Goal: Information Seeking & Learning: Check status

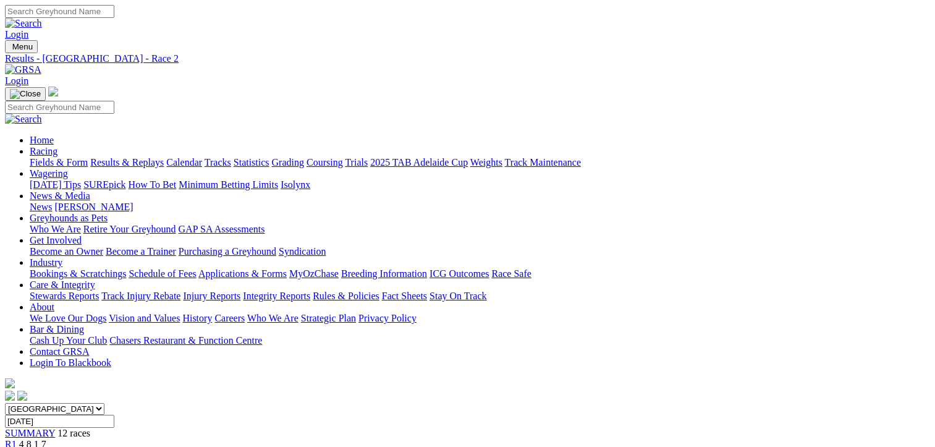
scroll to position [309, 0]
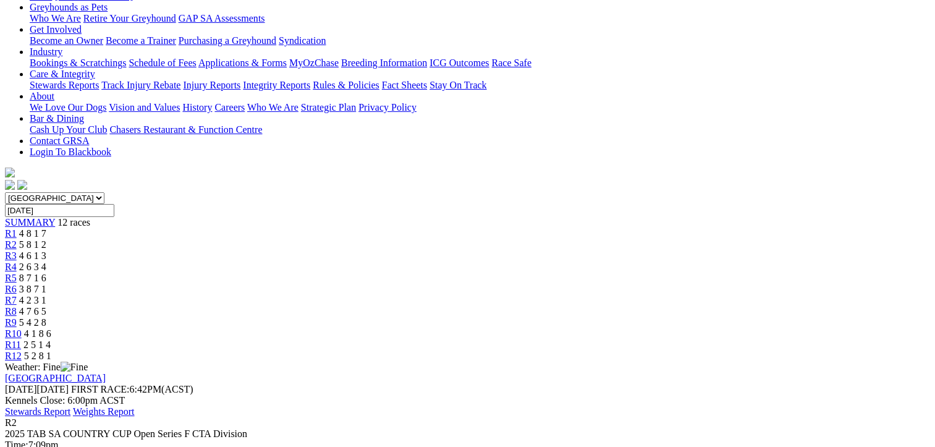
scroll to position [185, 0]
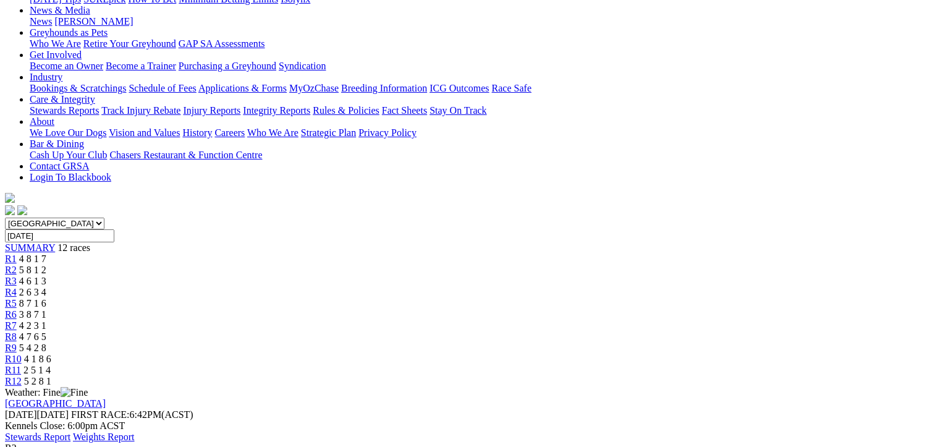
click at [818, 376] on div "R12 5 2 8 1" at bounding box center [467, 381] width 925 height 11
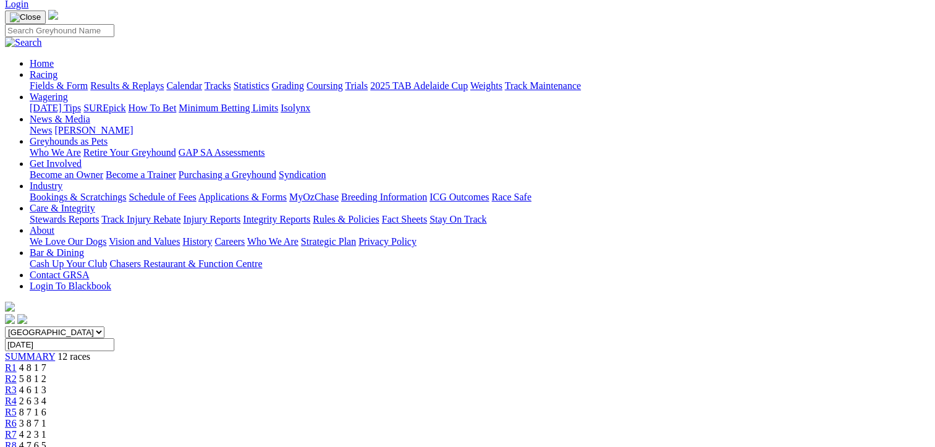
scroll to position [69, 0]
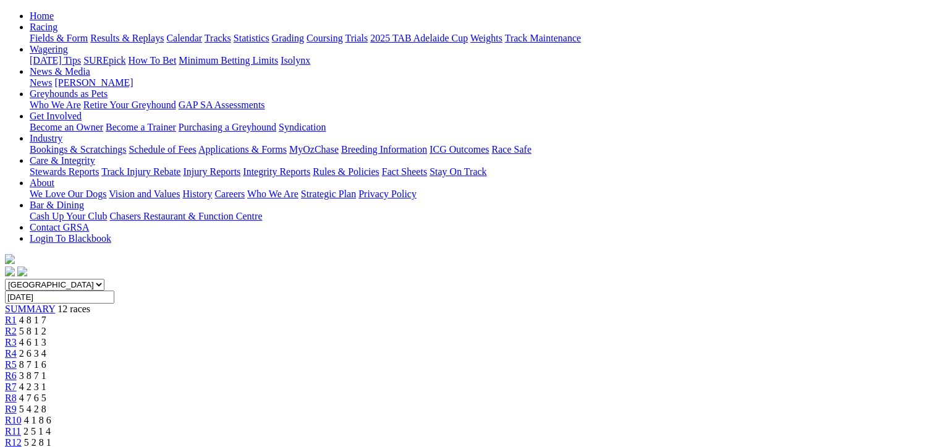
scroll to position [124, 0]
click at [22, 415] on span "R10" at bounding box center [13, 420] width 17 height 11
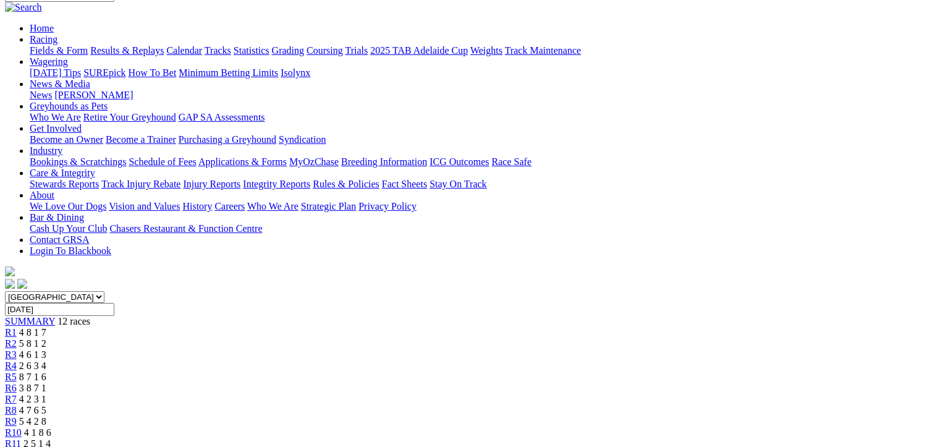
scroll to position [62, 0]
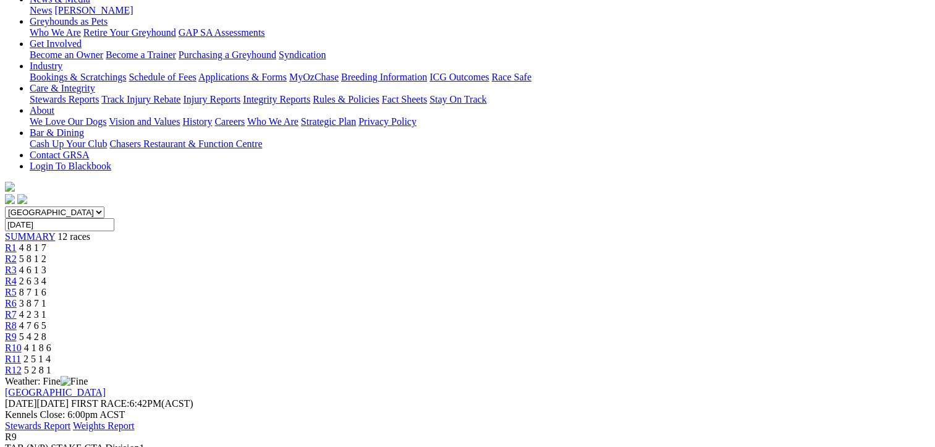
scroll to position [124, 0]
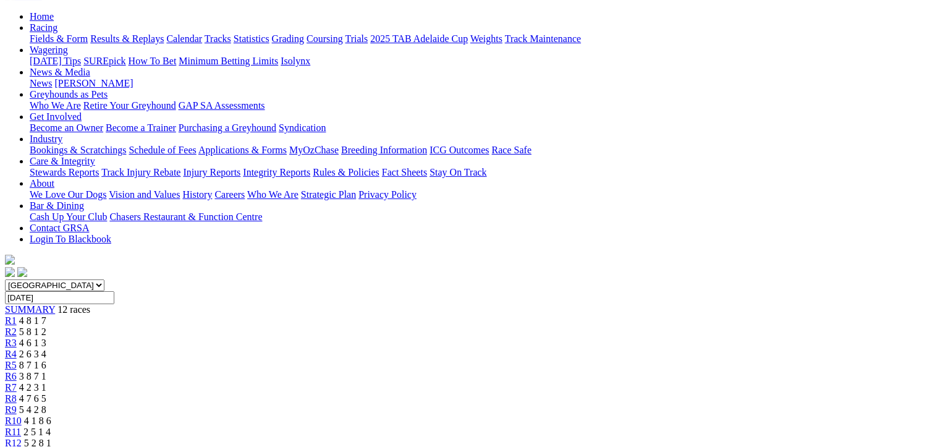
click at [46, 393] on span "4 7 6 5" at bounding box center [32, 398] width 27 height 11
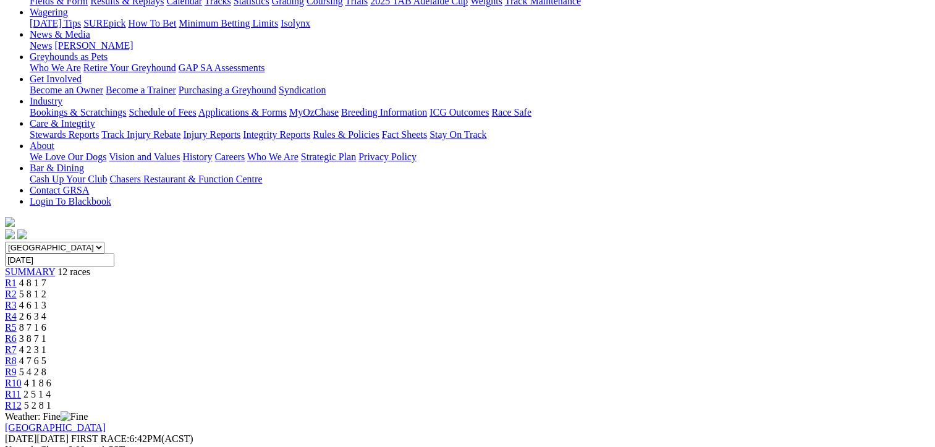
scroll to position [124, 0]
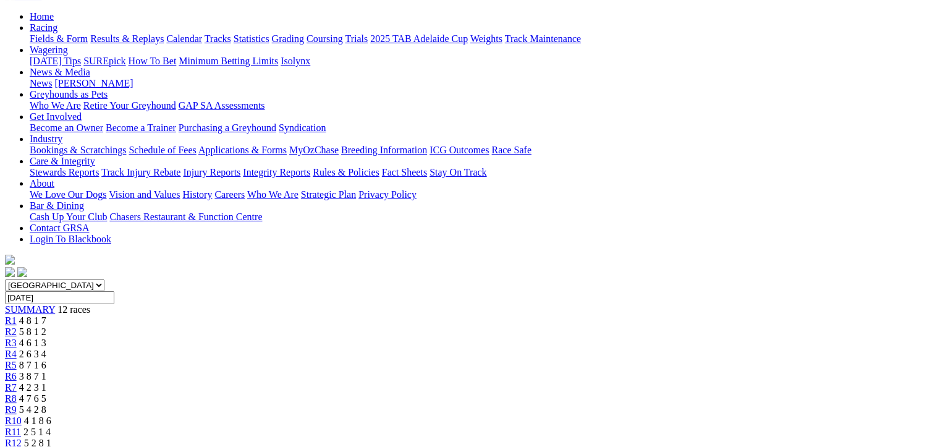
click at [17, 382] on span "R7" at bounding box center [11, 387] width 12 height 11
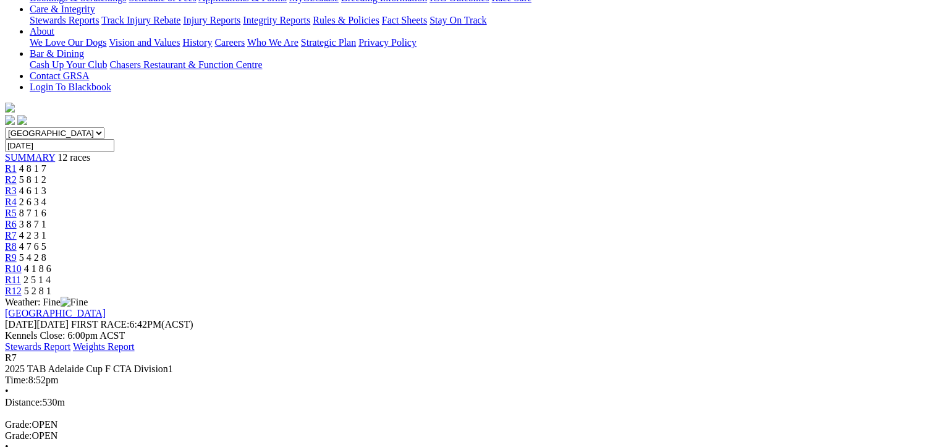
scroll to position [247, 0]
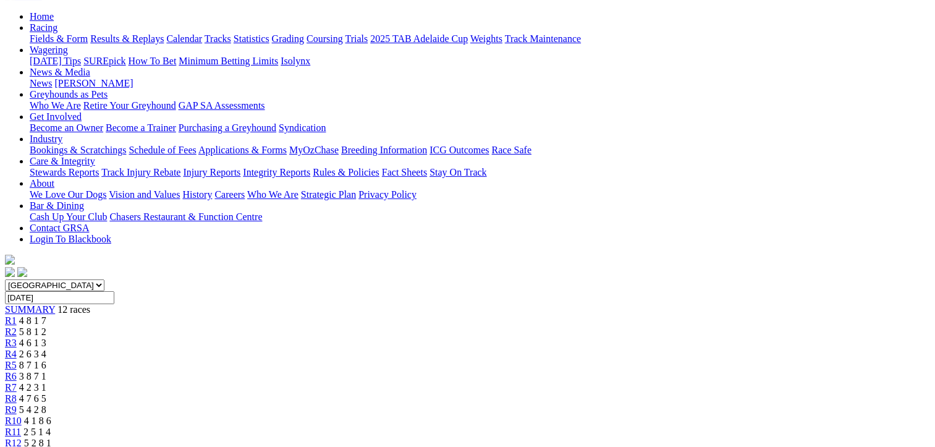
scroll to position [124, 0]
click at [17, 371] on span "R6" at bounding box center [11, 376] width 12 height 11
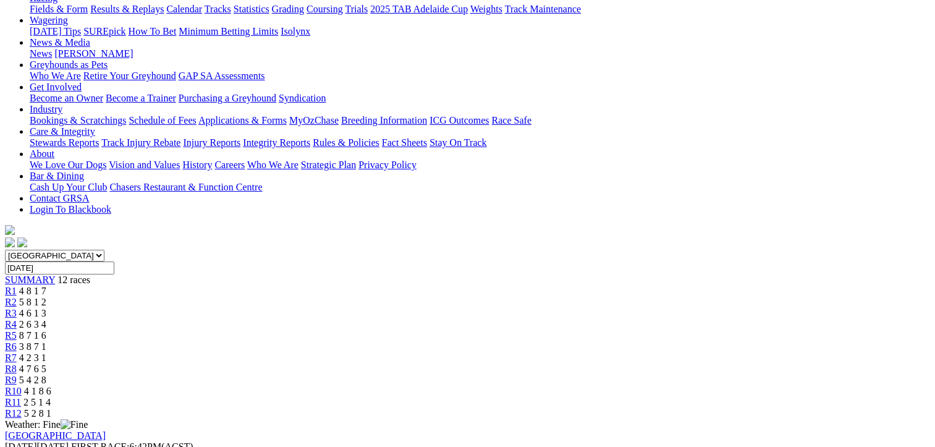
scroll to position [124, 0]
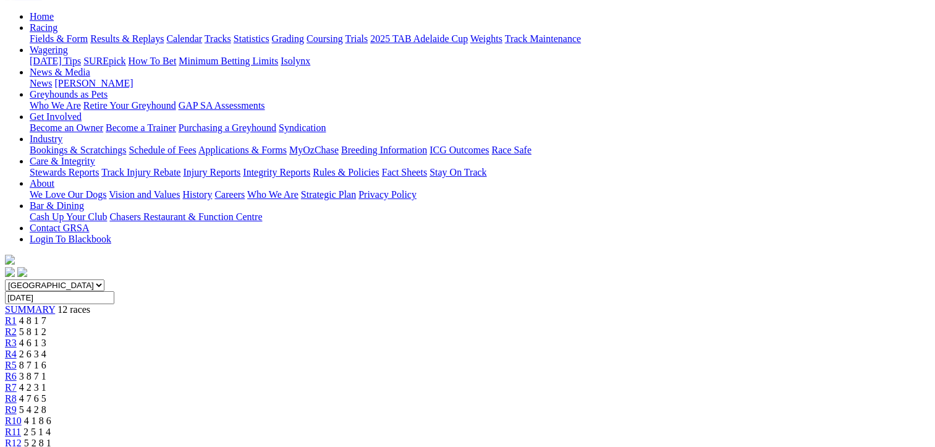
click at [46, 359] on span "8 7 1 6" at bounding box center [32, 364] width 27 height 11
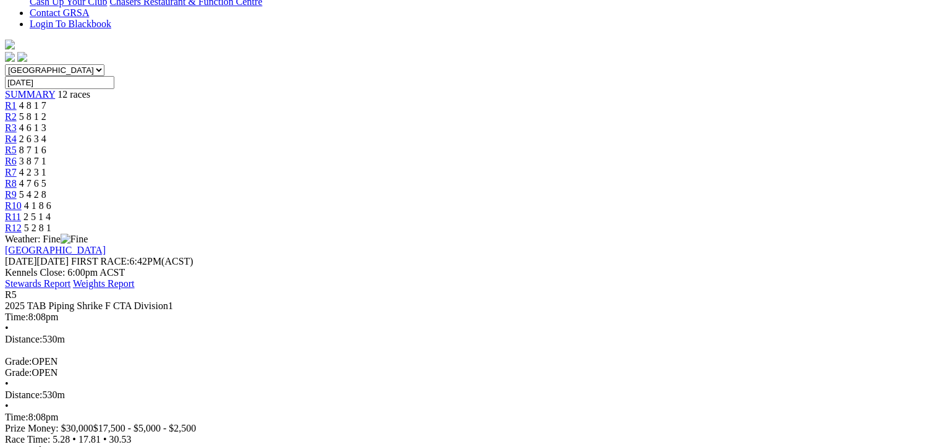
scroll to position [309, 0]
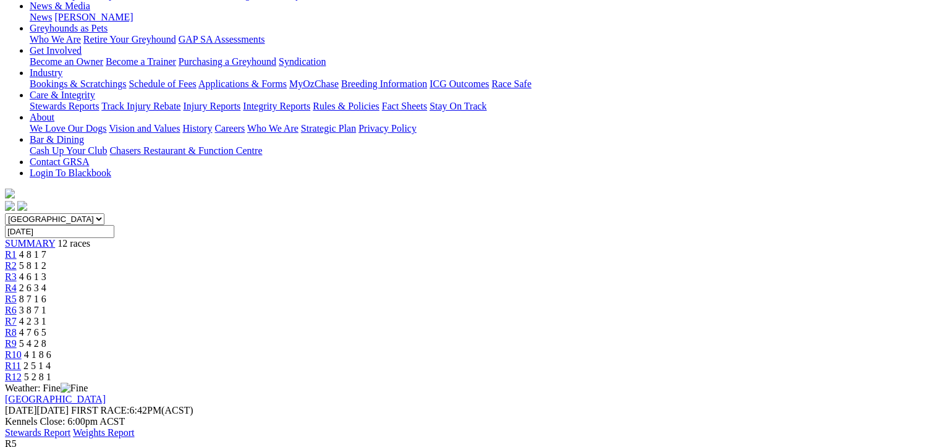
scroll to position [185, 0]
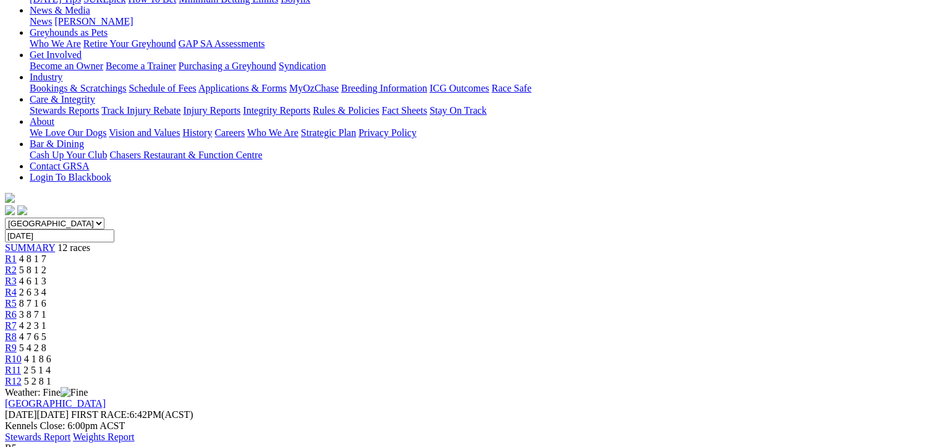
click at [17, 287] on span "R4" at bounding box center [11, 292] width 12 height 11
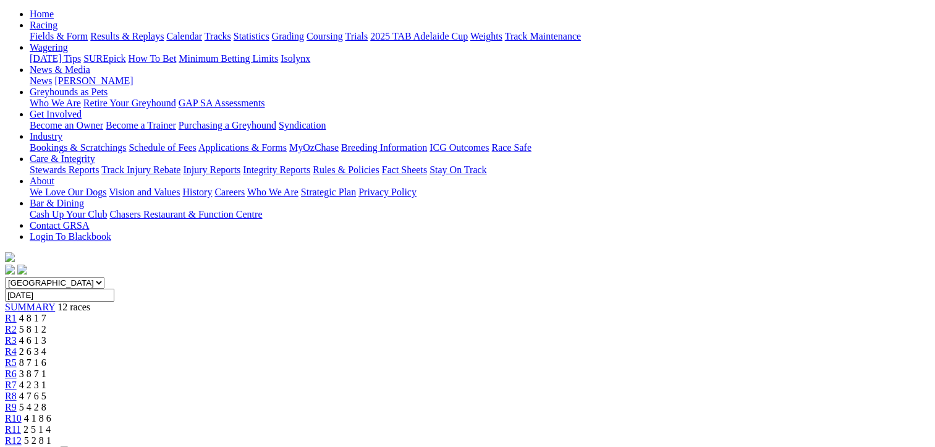
scroll to position [119, 0]
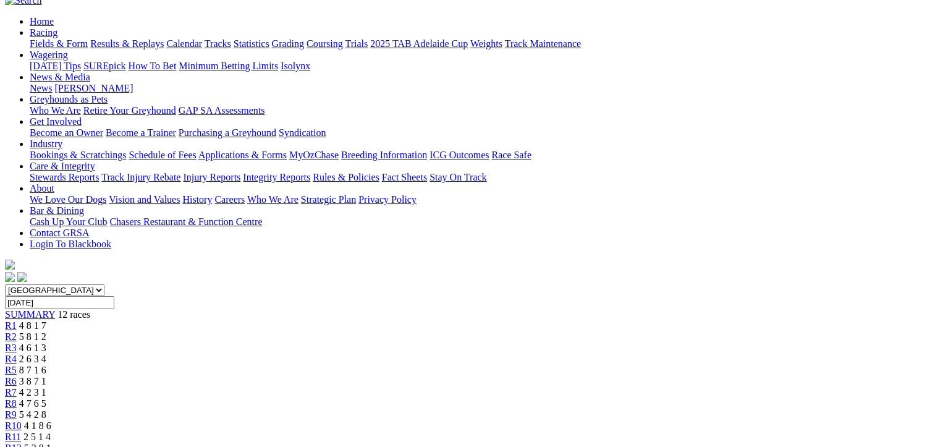
click at [17, 342] on span "R3" at bounding box center [11, 347] width 12 height 11
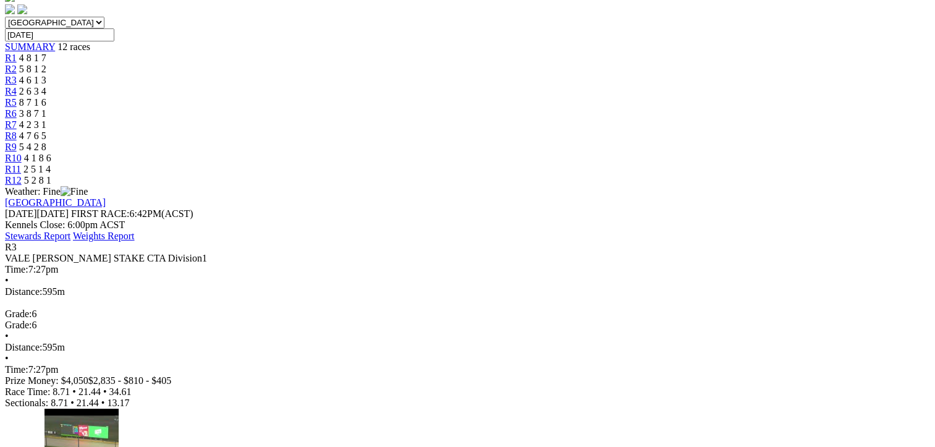
scroll to position [371, 0]
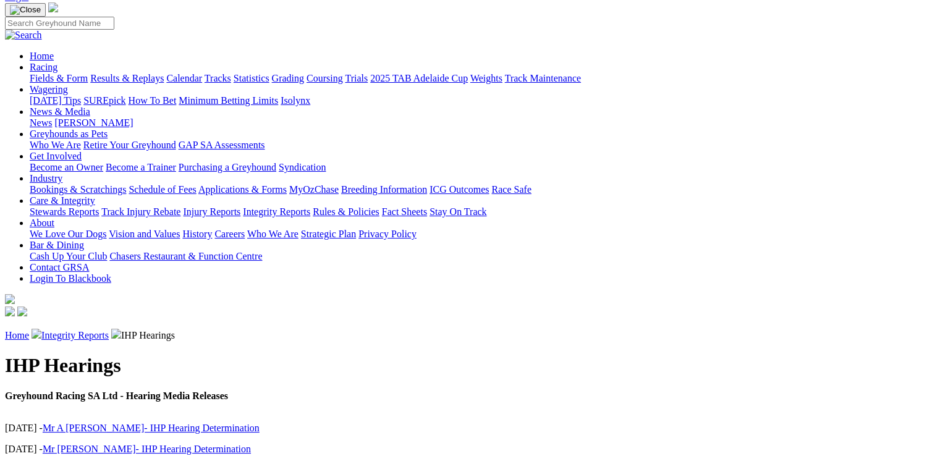
scroll to position [124, 0]
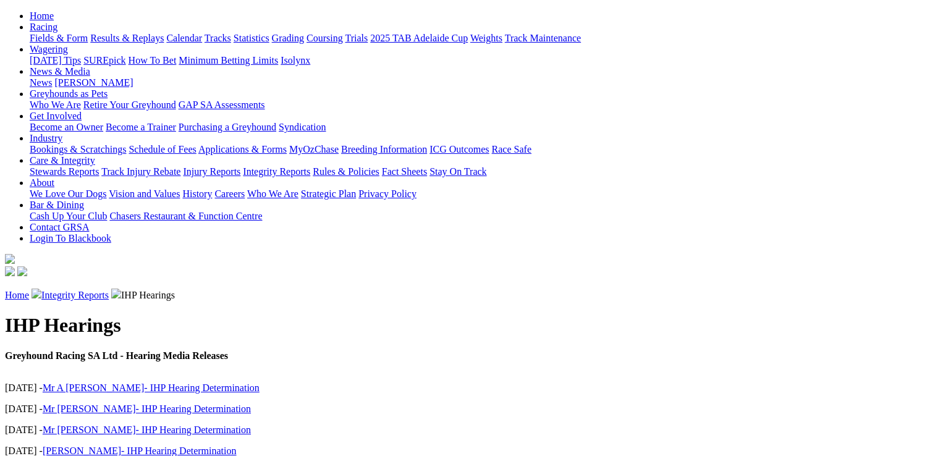
click at [132, 382] on link "Mr A [PERSON_NAME]- IHP Hearing Determination" at bounding box center [151, 387] width 217 height 11
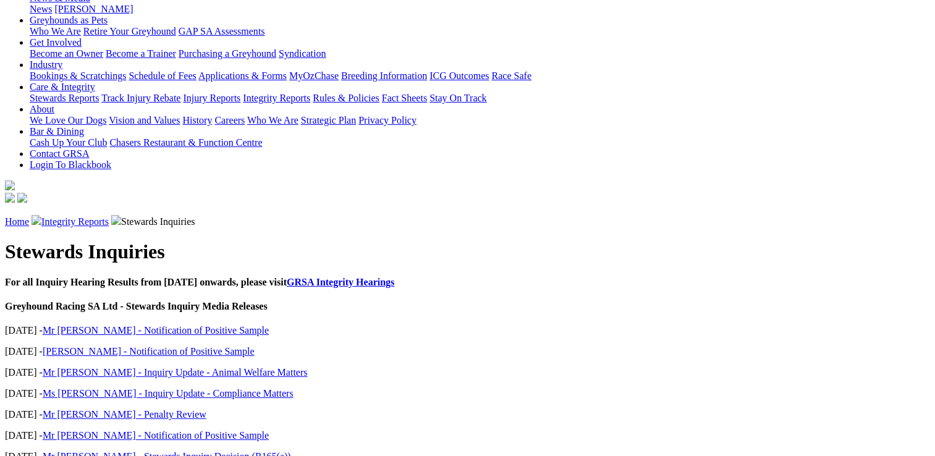
scroll to position [247, 0]
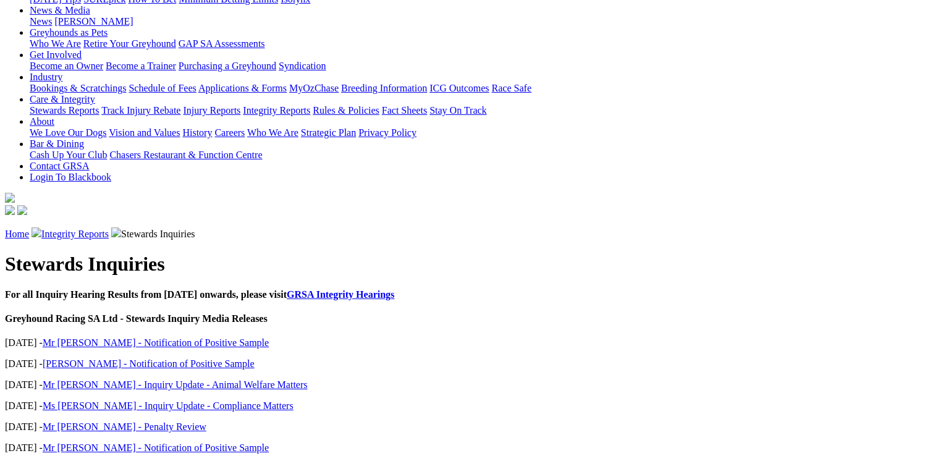
scroll to position [185, 0]
click at [138, 379] on link "Mr [PERSON_NAME] - Inquiry Update - Animal Welfare Matters" at bounding box center [175, 384] width 265 height 11
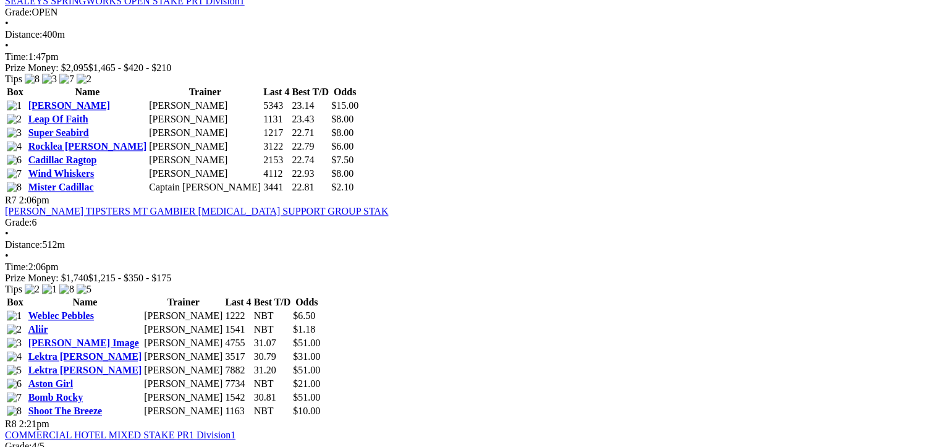
scroll to position [1621, 0]
